Goal: Information Seeking & Learning: Find specific fact

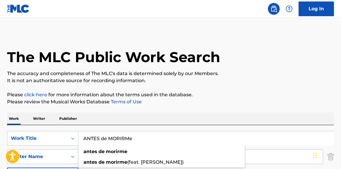
paste input "bestia"
drag, startPoint x: 139, startPoint y: 137, endPoint x: 78, endPoint y: 127, distance: 61.9
click at [40, 136] on div "SearchWithCriteria1bc8845c-9dbb-4b56-83c8-045810e94a5e Work Title bestia antes …" at bounding box center [170, 138] width 327 height 15
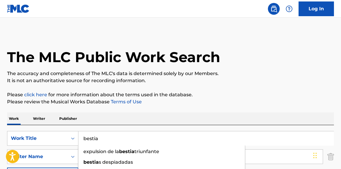
type input "bestia"
click at [223, 78] on p "It is not an authoritative source for recording information." at bounding box center [170, 80] width 327 height 7
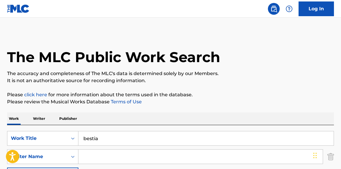
click at [148, 154] on input "Search Form" at bounding box center [200, 157] width 245 height 14
paste input "[PERSON_NAME]"
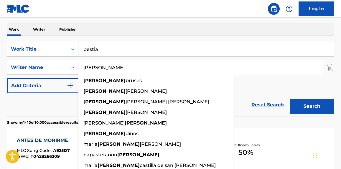
type input "[PERSON_NAME]"
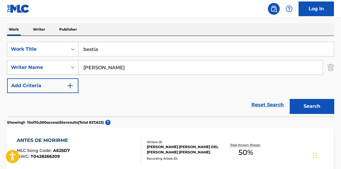
click at [277, 17] on nav "Log In" at bounding box center [170, 9] width 341 height 18
click at [314, 107] on button "Search" at bounding box center [312, 106] width 44 height 15
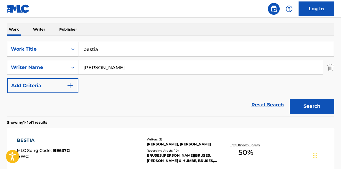
drag, startPoint x: 112, startPoint y: 50, endPoint x: 45, endPoint y: 52, distance: 67.6
click at [43, 52] on div "SearchWithCriteria1bc8845c-9dbb-4b56-83c8-045810e94a5e Work Title bestia" at bounding box center [170, 49] width 327 height 15
paste input "Chasing Paradise"
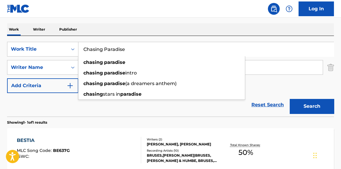
click at [278, 45] on input "Chasing Paradise" at bounding box center [205, 49] width 255 height 14
click at [279, 41] on div "SearchWithCriteria1bc8845c-9dbb-4b56-83c8-045810e94a5e Work Title Chasing Parad…" at bounding box center [170, 76] width 327 height 81
type input "Chasing Paradise"
click at [277, 38] on div "SearchWithCriteria1bc8845c-9dbb-4b56-83c8-045810e94a5e Work Title Chasing Parad…" at bounding box center [170, 76] width 327 height 81
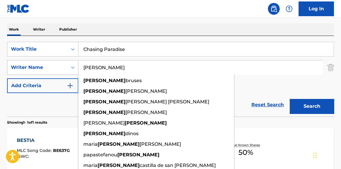
drag, startPoint x: 189, startPoint y: 69, endPoint x: 19, endPoint y: 72, distance: 170.3
click at [13, 78] on div "SearchWithCriteria1bc8845c-9dbb-4b56-83c8-045810e94a5e Work Title Chasing Parad…" at bounding box center [170, 67] width 327 height 51
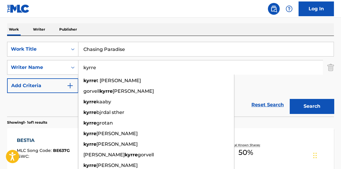
type input "kyrre"
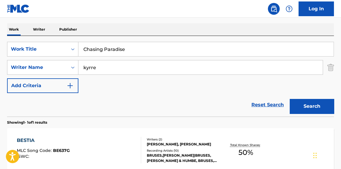
click at [318, 83] on div "SearchWithCriteria1bc8845c-9dbb-4b56-83c8-045810e94a5e Work Title Chasing Parad…" at bounding box center [170, 67] width 327 height 51
click at [316, 111] on button "Search" at bounding box center [312, 106] width 44 height 15
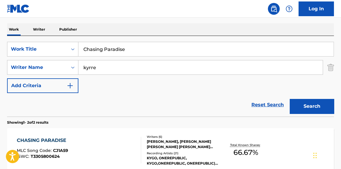
scroll to position [134, 0]
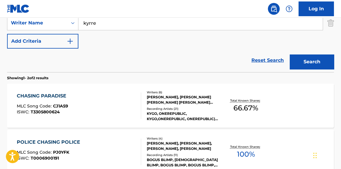
click at [127, 118] on div "CHASING PARADISE MLC Song Code : CJ1A59 ISWC : T3305800624" at bounding box center [79, 106] width 124 height 27
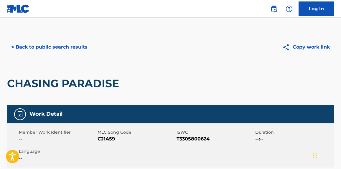
click at [71, 51] on button "< Back to public search results" at bounding box center [49, 47] width 85 height 15
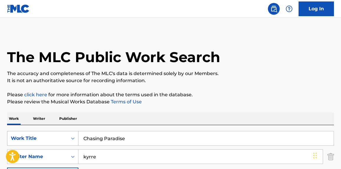
drag, startPoint x: 149, startPoint y: 132, endPoint x: 61, endPoint y: 139, distance: 87.9
click at [57, 140] on div "SearchWithCriteria1bc8845c-9dbb-4b56-83c8-045810e94a5e Work Title Chasing Parad…" at bounding box center [170, 138] width 327 height 15
paste input "She Got A Thing About Her"
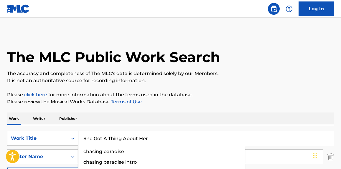
type input "She Got A Thing About Her"
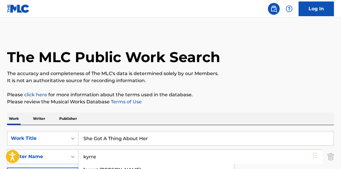
drag, startPoint x: 153, startPoint y: 155, endPoint x: 130, endPoint y: 158, distance: 23.5
click at [102, 158] on input "kyrre" at bounding box center [200, 157] width 245 height 14
click at [101, 158] on input "kyrre" at bounding box center [200, 157] width 245 height 14
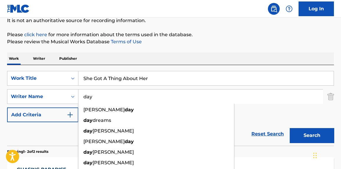
scroll to position [89, 0]
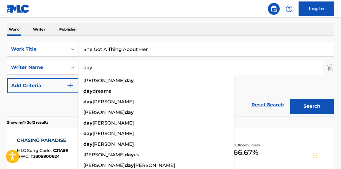
type input "day"
click at [305, 86] on div "SearchWithCriteria1bc8845c-9dbb-4b56-83c8-045810e94a5e Work Title She Got A Thi…" at bounding box center [170, 67] width 327 height 51
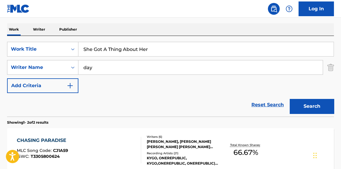
click at [307, 103] on button "Search" at bounding box center [312, 106] width 44 height 15
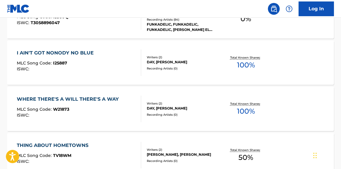
scroll to position [0, 0]
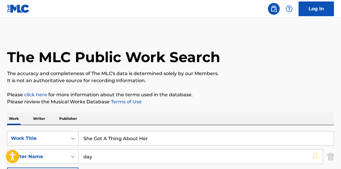
click at [178, 131] on div "She Got A Thing About Her" at bounding box center [206, 138] width 256 height 15
drag, startPoint x: 178, startPoint y: 131, endPoint x: 156, endPoint y: 137, distance: 22.3
click at [39, 142] on div "SearchWithCriteria1bc8845c-9dbb-4b56-83c8-045810e94a5e Work Title She Got A Thi…" at bounding box center [170, 138] width 327 height 15
paste input "sore throat"
drag, startPoint x: 179, startPoint y: 137, endPoint x: 110, endPoint y: 114, distance: 72.2
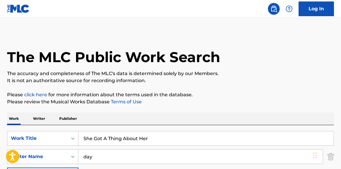
click at [26, 137] on div "SearchWithCriteria1bc8845c-9dbb-4b56-83c8-045810e94a5e Work Title She Got A Thi…" at bounding box center [170, 138] width 327 height 15
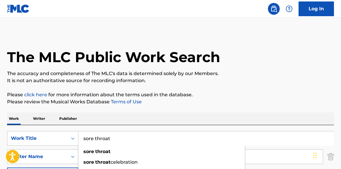
type input "sore throat"
drag, startPoint x: 278, startPoint y: 63, endPoint x: 270, endPoint y: 56, distance: 10.3
click at [278, 64] on div "The MLC Public Work Search" at bounding box center [170, 53] width 327 height 43
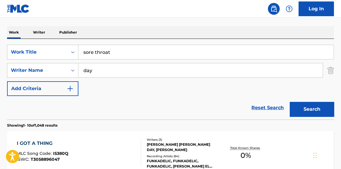
scroll to position [89, 0]
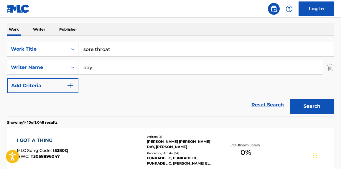
click at [312, 110] on button "Search" at bounding box center [312, 106] width 44 height 15
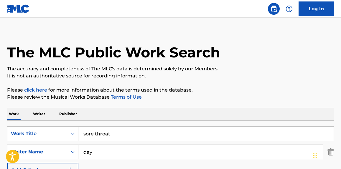
scroll to position [0, 0]
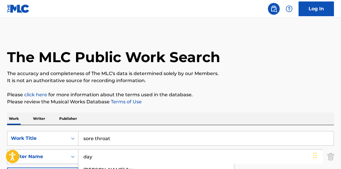
drag, startPoint x: 54, startPoint y: 155, endPoint x: 72, endPoint y: 153, distance: 18.2
click at [45, 155] on div "SearchWithCriteria926f8c55-3d6d-41fa-a5e0-aa919725a3a4 Writer Name day [PERSON_…" at bounding box center [170, 157] width 327 height 15
paste input "[PERSON_NAME] [PERSON_NAME]"
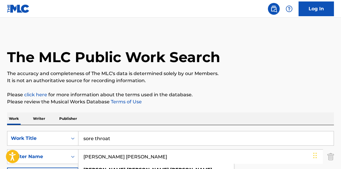
type input "[PERSON_NAME] [PERSON_NAME]"
drag, startPoint x: 143, startPoint y: 141, endPoint x: 5, endPoint y: 154, distance: 138.7
click at [8, 151] on div "SearchWithCriteria1bc8845c-9dbb-4b56-83c8-045810e94a5e Work Title sore throat S…" at bounding box center [170, 156] width 327 height 51
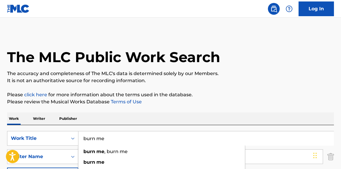
type input "burn me"
click at [267, 78] on p "It is not an authoritative source for recording information." at bounding box center [170, 80] width 327 height 7
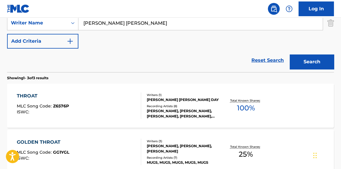
click at [318, 65] on button "Search" at bounding box center [312, 62] width 44 height 15
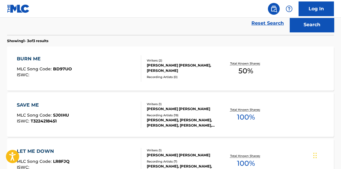
scroll to position [179, 0]
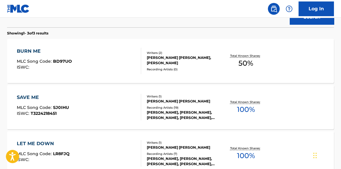
click at [119, 68] on div "BURN ME MLC Song Code : BD97UO ISWC :" at bounding box center [79, 61] width 124 height 27
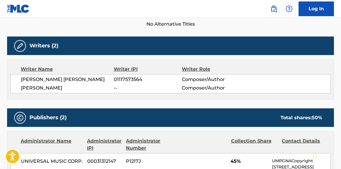
scroll to position [179, 0]
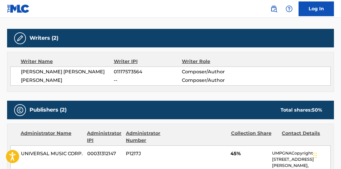
click at [73, 71] on span "[PERSON_NAME] [PERSON_NAME]" at bounding box center [67, 71] width 93 height 7
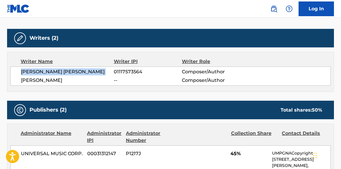
click at [73, 71] on span "[PERSON_NAME] [PERSON_NAME]" at bounding box center [67, 71] width 93 height 7
copy div "[PERSON_NAME] [PERSON_NAME]"
